Goal: Transaction & Acquisition: Download file/media

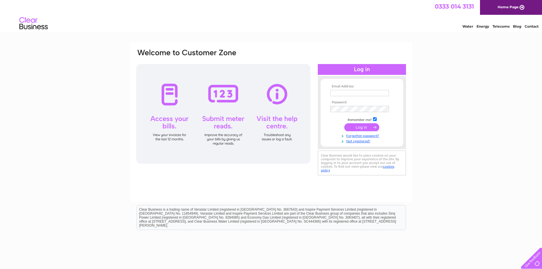
type input "[EMAIL_ADDRESS][PERSON_NAME][DOMAIN_NAME]"
click at [365, 126] on input "submit" at bounding box center [361, 127] width 35 height 8
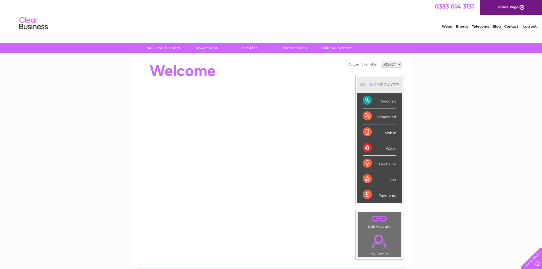
click at [399, 64] on select "503027 517214" at bounding box center [390, 64] width 21 height 7
click at [380, 61] on select "503027 517214" at bounding box center [390, 64] width 21 height 7
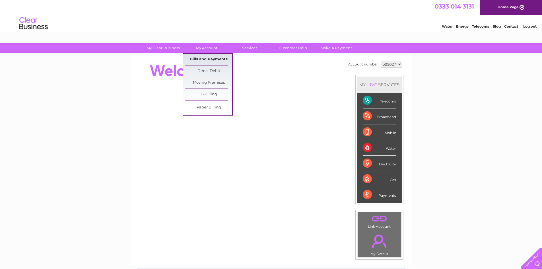
click at [205, 57] on link "Bills and Payments" at bounding box center [208, 59] width 47 height 11
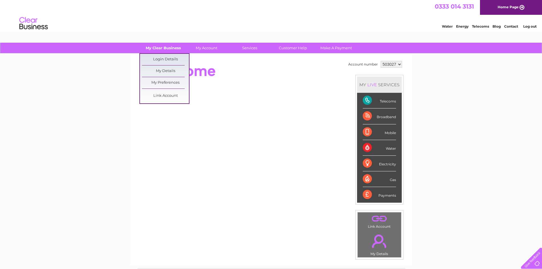
click at [166, 49] on link "My Clear Business" at bounding box center [163, 48] width 47 height 11
click at [172, 71] on link "My Details" at bounding box center [165, 70] width 47 height 11
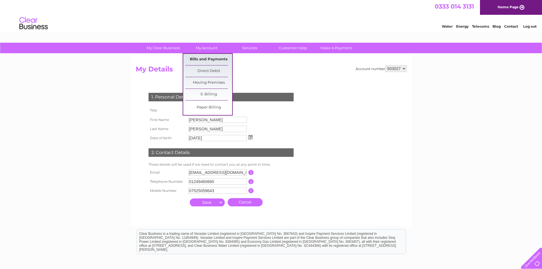
click at [213, 61] on link "Bills and Payments" at bounding box center [208, 59] width 47 height 11
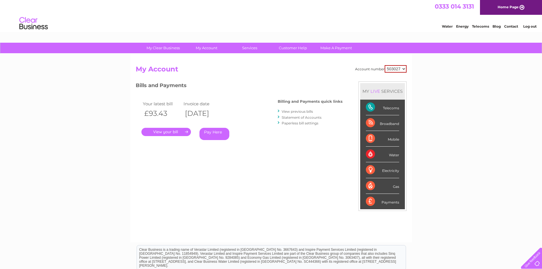
click at [182, 132] on link "." at bounding box center [165, 132] width 49 height 8
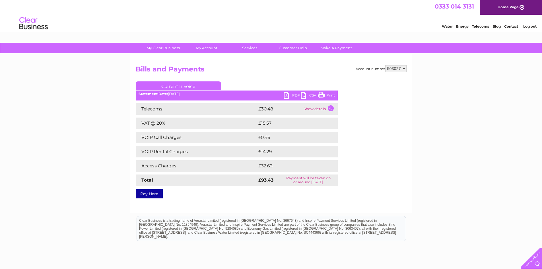
click at [287, 95] on link "PDF" at bounding box center [292, 96] width 17 height 8
click at [318, 107] on td "Show details" at bounding box center [320, 108] width 36 height 11
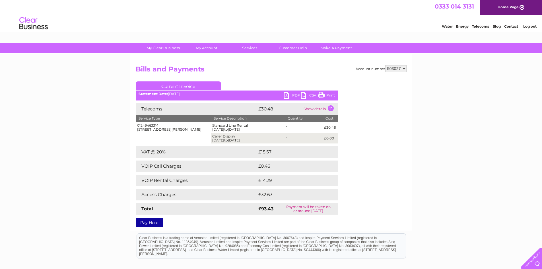
click at [286, 94] on link "PDF" at bounding box center [292, 96] width 17 height 8
click at [294, 94] on link "PDF" at bounding box center [292, 96] width 17 height 8
click at [318, 107] on td "Show details" at bounding box center [320, 108] width 36 height 11
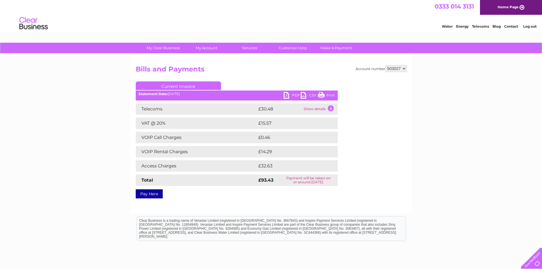
click at [294, 93] on link "PDF" at bounding box center [292, 96] width 17 height 8
click at [294, 94] on link "PDF" at bounding box center [292, 96] width 17 height 8
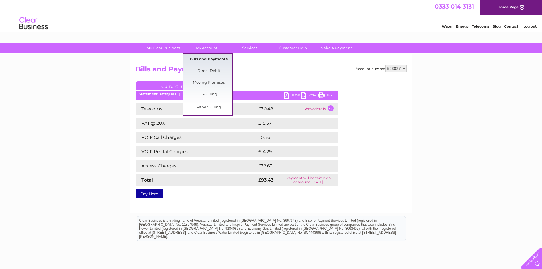
click at [207, 57] on link "Bills and Payments" at bounding box center [208, 59] width 47 height 11
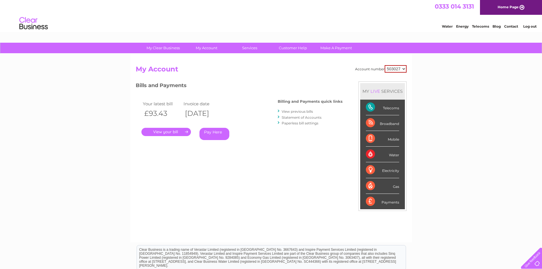
click at [404, 68] on select "503027 517214" at bounding box center [395, 68] width 22 height 7
select select "517214"
click at [384, 65] on select "503027 517214" at bounding box center [395, 68] width 22 height 7
click at [178, 132] on link "." at bounding box center [165, 132] width 49 height 8
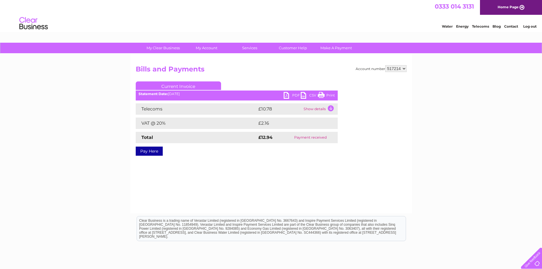
click at [287, 93] on link "PDF" at bounding box center [292, 96] width 17 height 8
click at [403, 68] on select "503027 517214" at bounding box center [395, 68] width 21 height 7
select select "503027"
click at [385, 65] on select "503027 517214" at bounding box center [395, 68] width 21 height 7
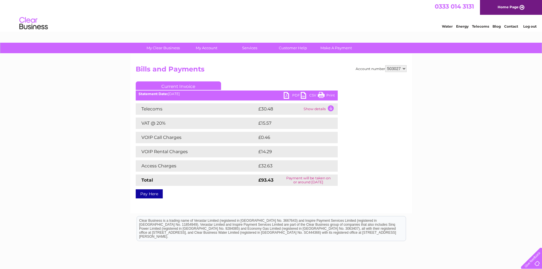
click at [323, 109] on td "Show details" at bounding box center [320, 108] width 36 height 11
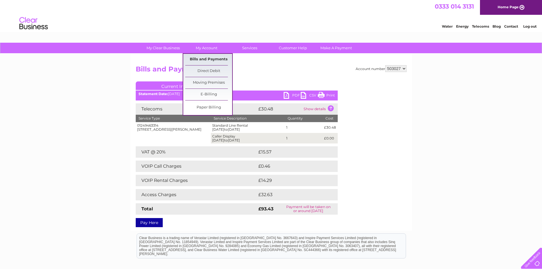
click at [206, 58] on link "Bills and Payments" at bounding box center [208, 59] width 47 height 11
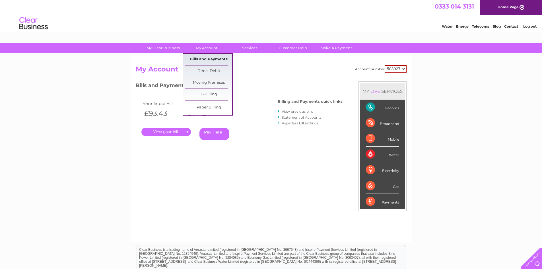
click at [208, 59] on link "Bills and Payments" at bounding box center [208, 59] width 47 height 11
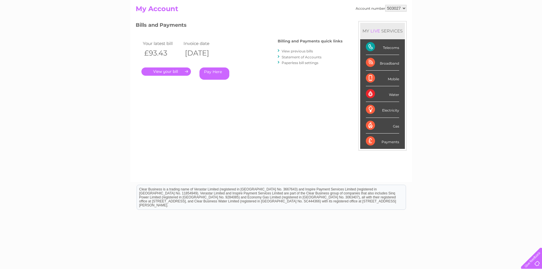
scroll to position [75, 0]
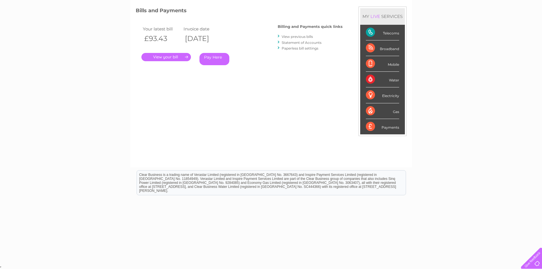
click at [297, 36] on link "View previous bills" at bounding box center [297, 36] width 31 height 4
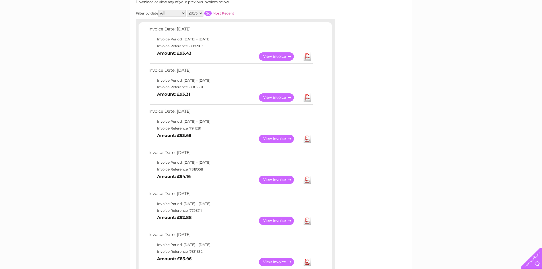
scroll to position [85, 0]
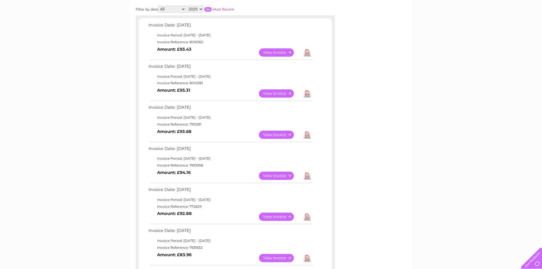
click at [274, 93] on link "View" at bounding box center [280, 93] width 42 height 8
click at [306, 93] on link "Download" at bounding box center [306, 93] width 7 height 8
click at [307, 135] on link "Download" at bounding box center [306, 134] width 7 height 8
click at [308, 174] on link "Download" at bounding box center [306, 175] width 7 height 8
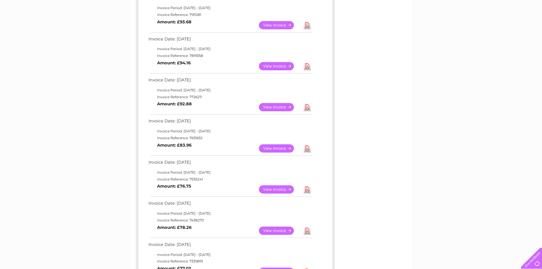
scroll to position [228, 0]
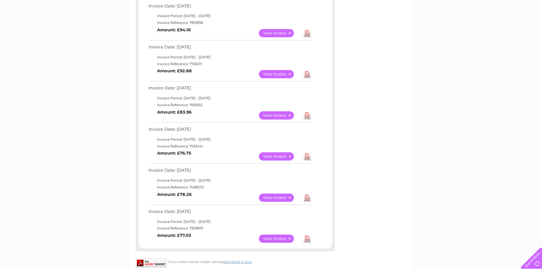
click at [309, 73] on link "Download" at bounding box center [306, 74] width 7 height 8
click at [307, 157] on link "Download" at bounding box center [306, 156] width 7 height 8
click at [307, 238] on link "Download" at bounding box center [306, 238] width 7 height 8
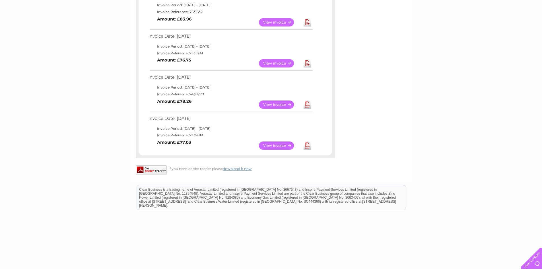
scroll to position [336, 0]
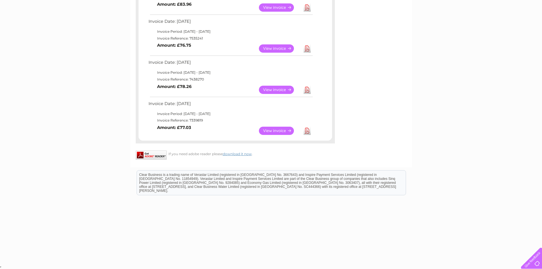
click at [276, 129] on link "View" at bounding box center [280, 131] width 42 height 8
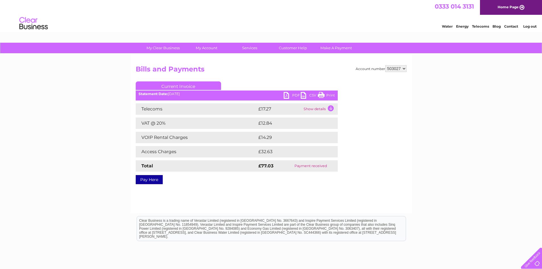
click at [321, 95] on link "Print" at bounding box center [326, 96] width 17 height 8
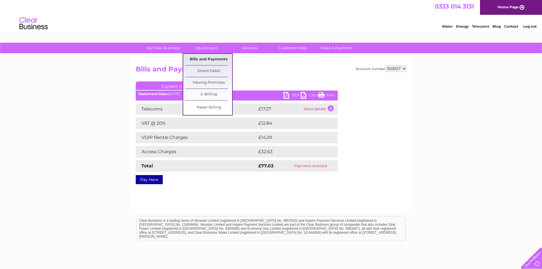
click at [211, 59] on link "Bills and Payments" at bounding box center [208, 59] width 47 height 11
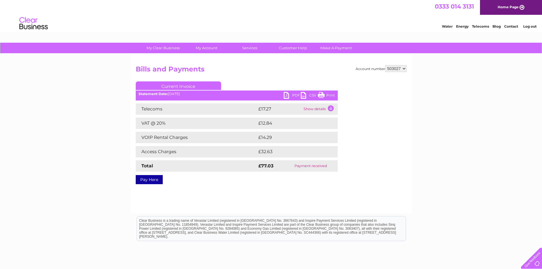
scroll to position [15, 0]
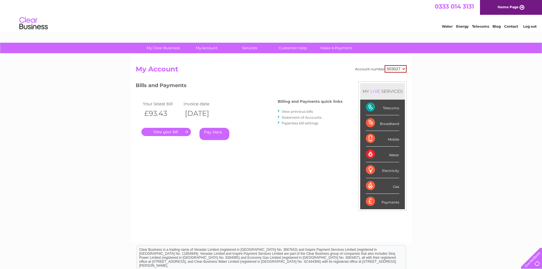
click at [310, 112] on link "View previous bills" at bounding box center [297, 111] width 31 height 4
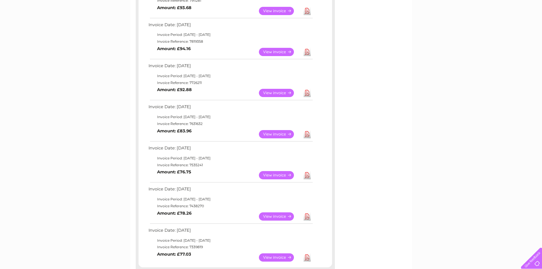
scroll to position [199, 0]
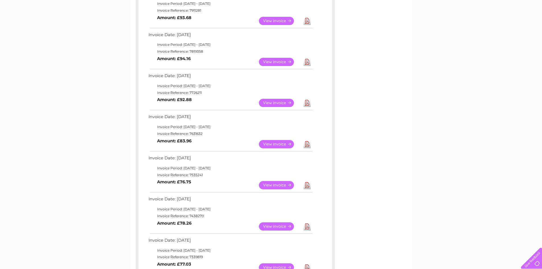
click at [307, 227] on link "Download" at bounding box center [306, 226] width 7 height 8
click at [306, 145] on link "Download" at bounding box center [306, 144] width 7 height 8
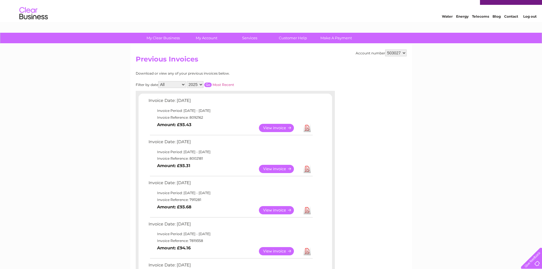
scroll to position [0, 0]
